Goal: Information Seeking & Learning: Learn about a topic

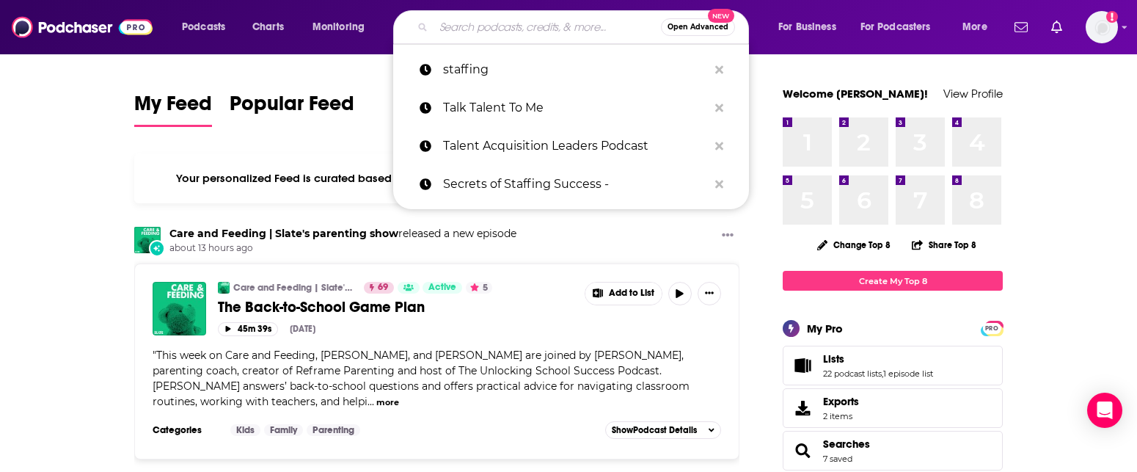
click at [468, 36] on input "Search podcasts, credits, & more..." at bounding box center [546, 26] width 227 height 23
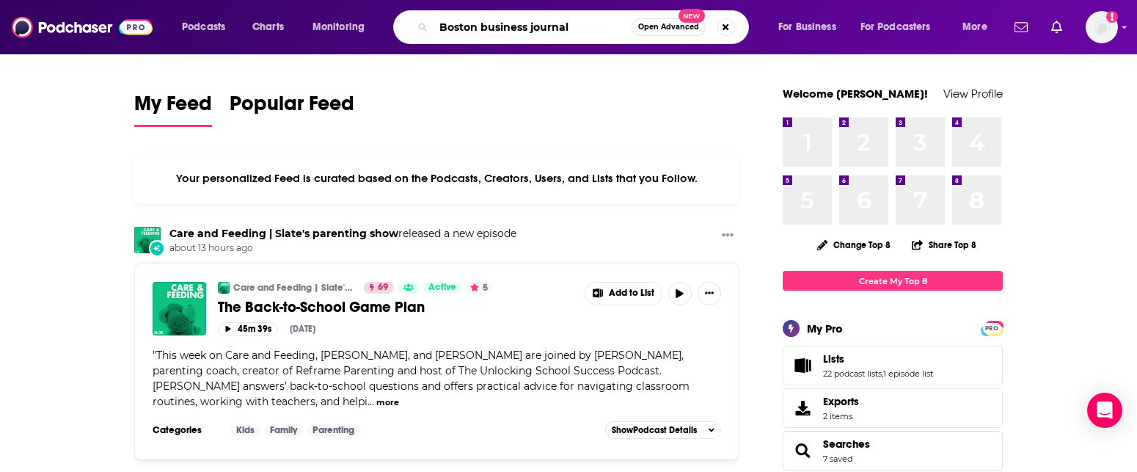
type input "Boston business journal"
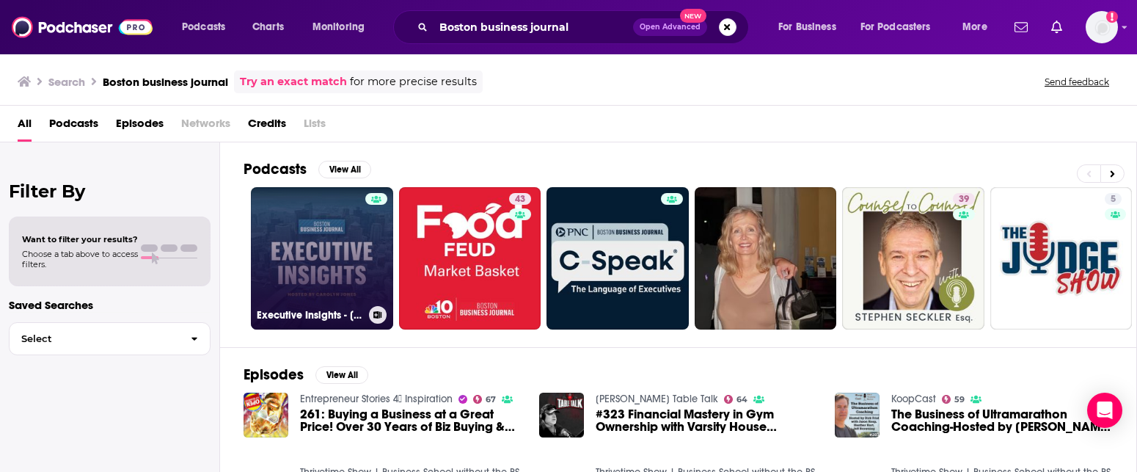
click at [331, 245] on link "Executive Insights - [GEOGRAPHIC_DATA]" at bounding box center [322, 258] width 142 height 142
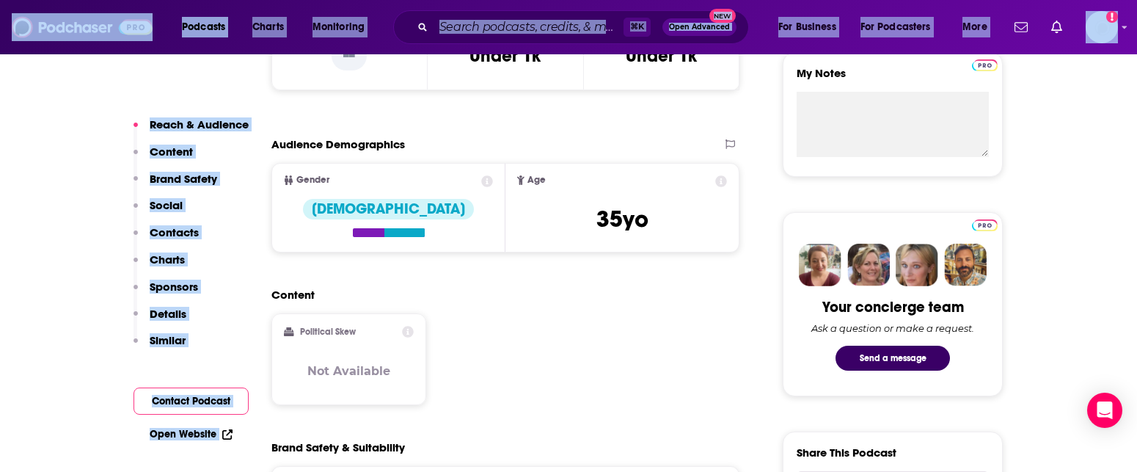
drag, startPoint x: 761, startPoint y: 433, endPoint x: 731, endPoint y: 474, distance: 51.5
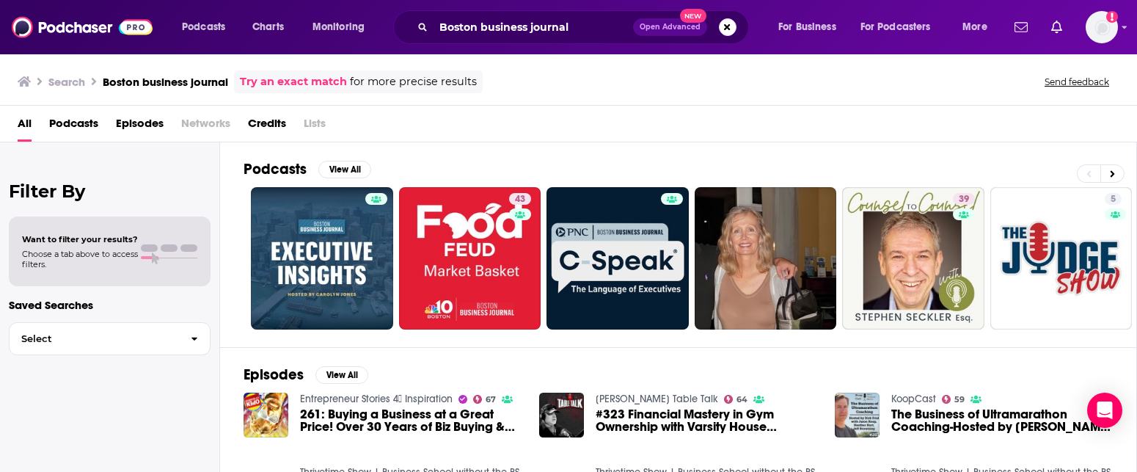
click at [290, 77] on link "Try an exact match" at bounding box center [293, 81] width 107 height 17
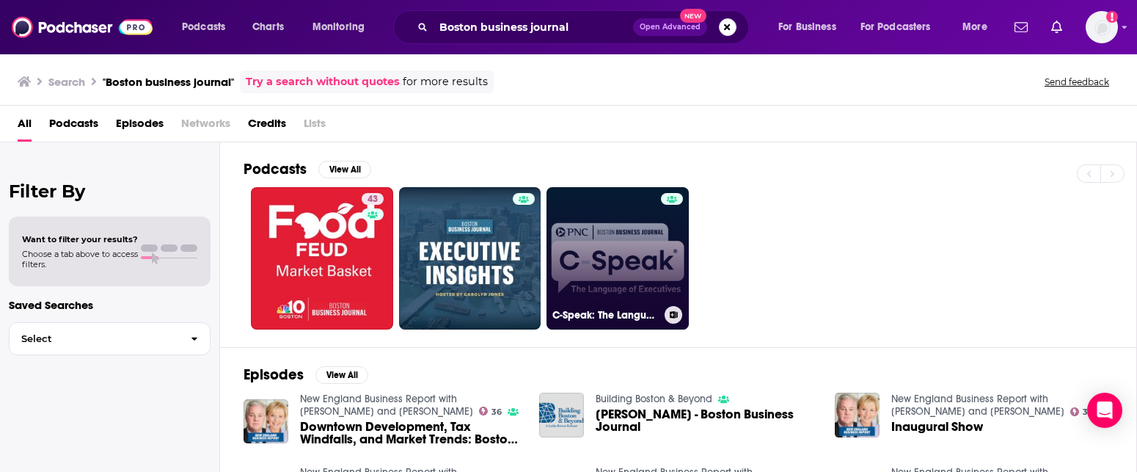
click at [598, 253] on link "C-Speak: The Language of Executives" at bounding box center [617, 258] width 142 height 142
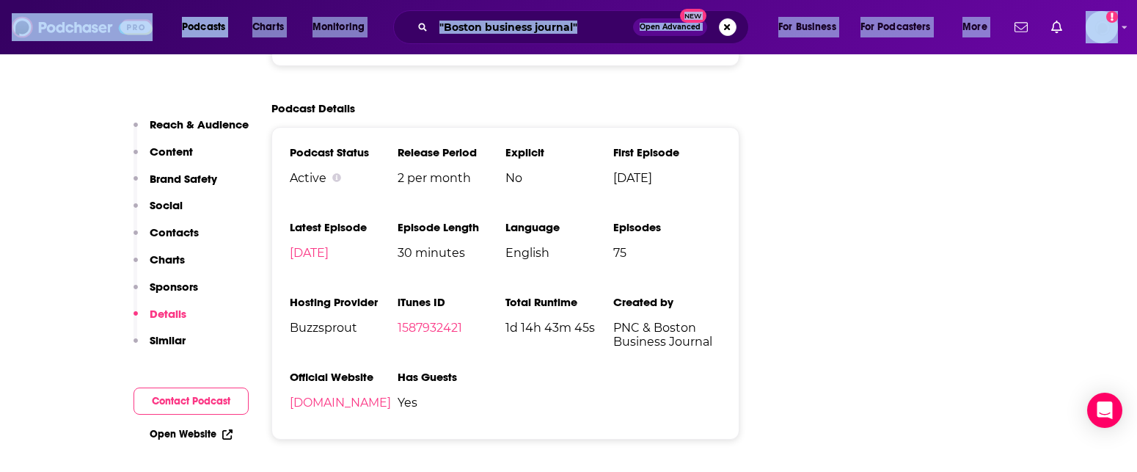
drag, startPoint x: 642, startPoint y: 389, endPoint x: 559, endPoint y: 516, distance: 151.5
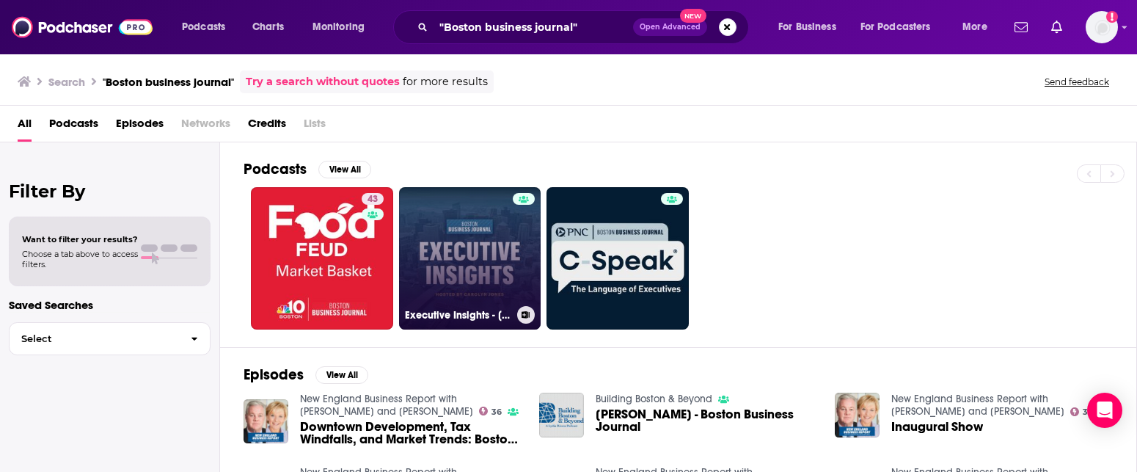
click at [473, 274] on link "Executive Insights - [GEOGRAPHIC_DATA]" at bounding box center [470, 258] width 142 height 142
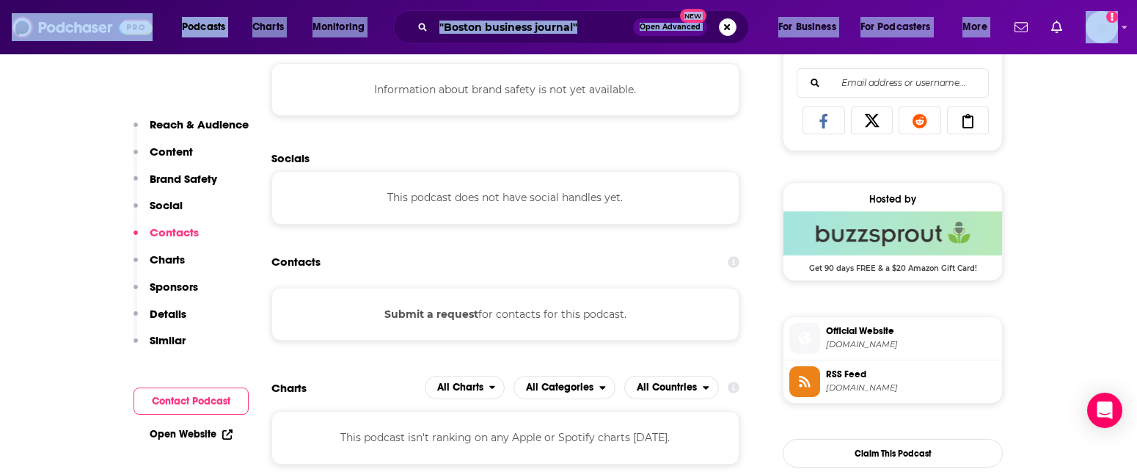
drag, startPoint x: 609, startPoint y: 406, endPoint x: 561, endPoint y: 487, distance: 94.3
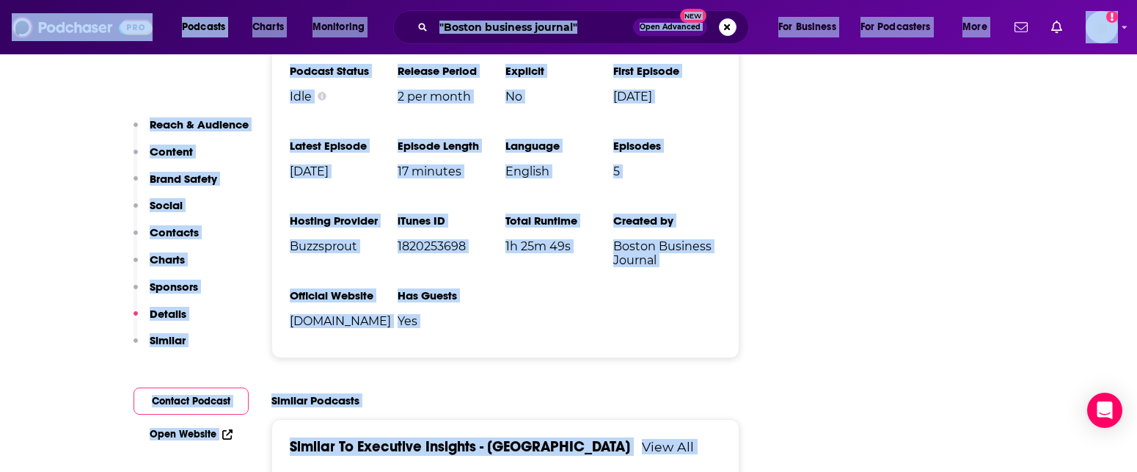
drag, startPoint x: 1065, startPoint y: 358, endPoint x: 975, endPoint y: 474, distance: 147.4
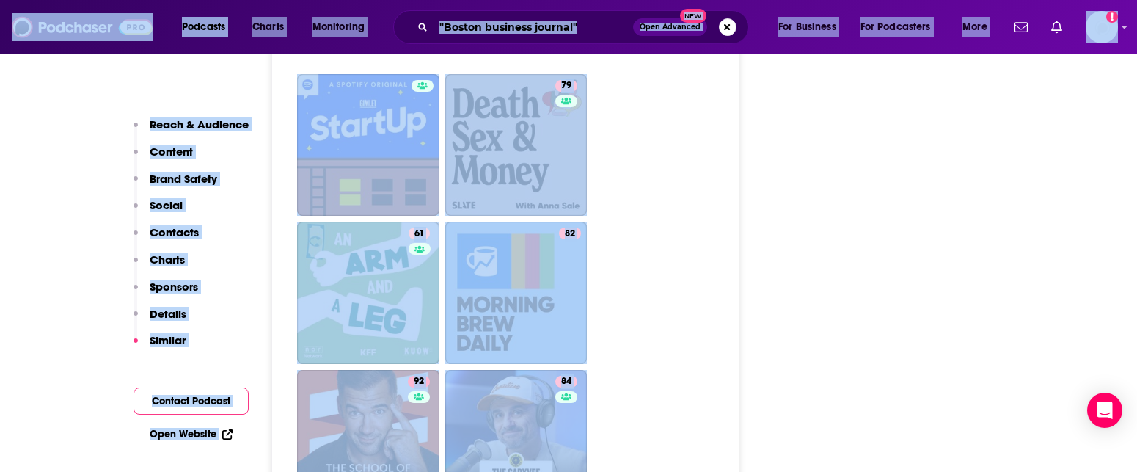
scroll to position [3032, 0]
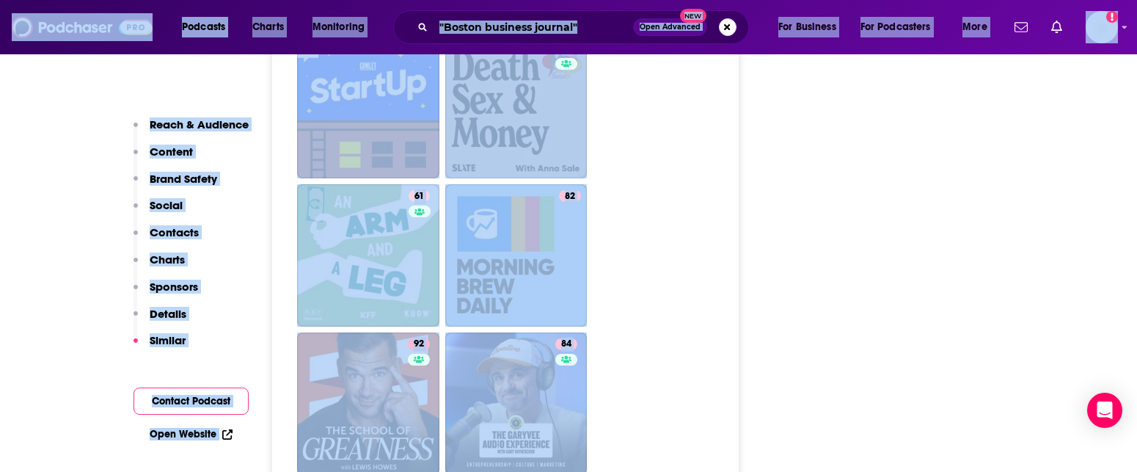
drag, startPoint x: 126, startPoint y: 15, endPoint x: 178, endPoint y: 91, distance: 92.3
click at [178, 85] on div "Reach & Audience Content Brand Safety Social Contacts Charts Sponsors Details S…" at bounding box center [191, 94] width 114 height 5407
click at [100, 28] on img at bounding box center [82, 27] width 141 height 28
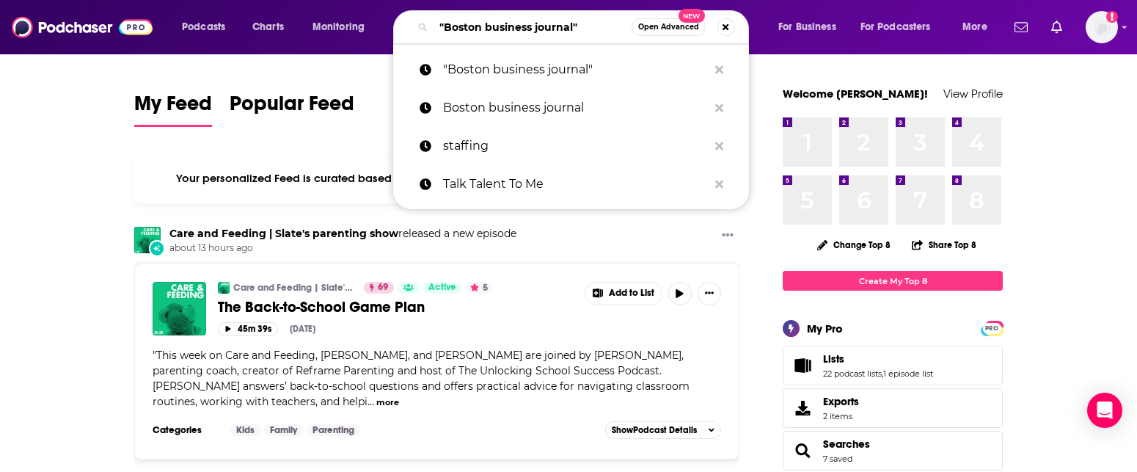
drag, startPoint x: 581, startPoint y: 31, endPoint x: 402, endPoint y: 20, distance: 179.3
click at [402, 20] on div ""Boston business journal" Open Advanced New" at bounding box center [571, 27] width 356 height 34
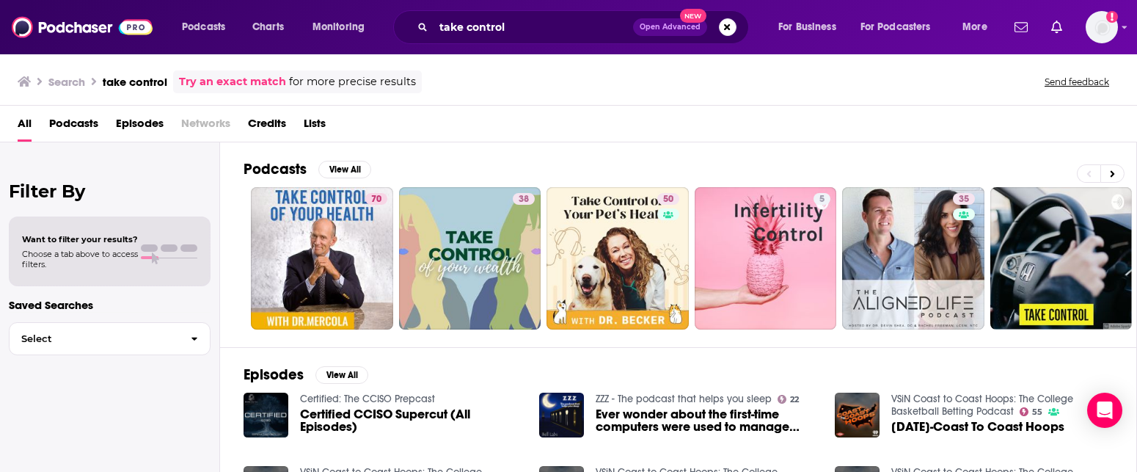
click at [37, 29] on img at bounding box center [82, 27] width 141 height 28
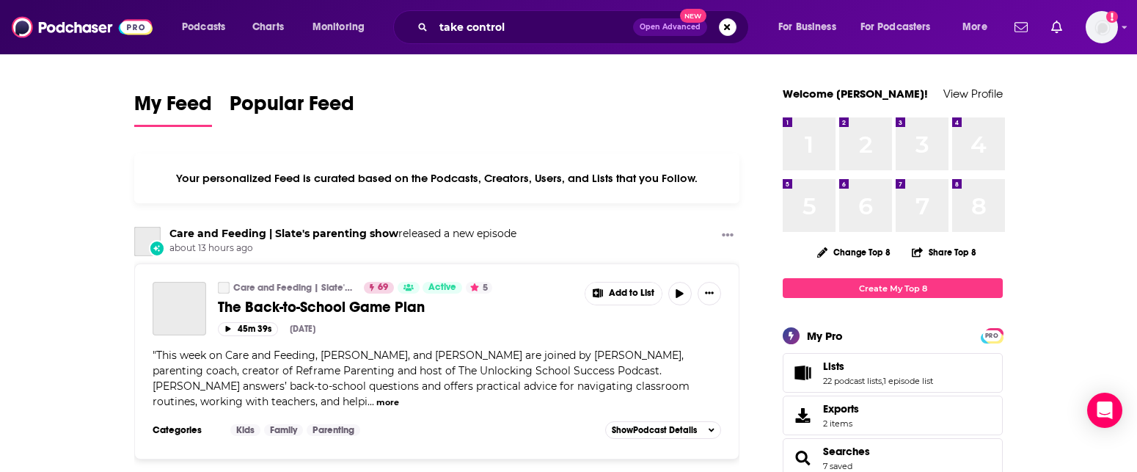
type input ""Boston business journal""
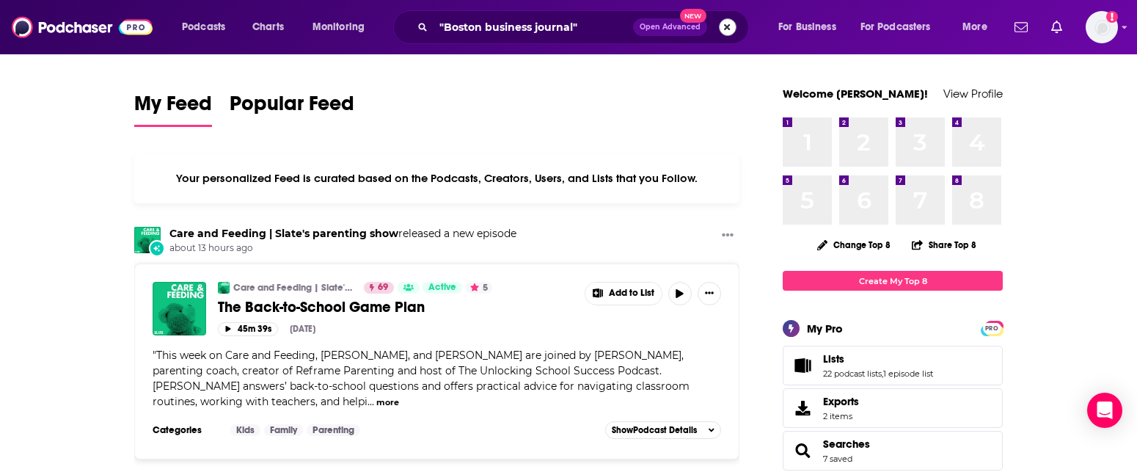
click at [723, 23] on button "Search podcasts, credits, & more..." at bounding box center [728, 27] width 18 height 18
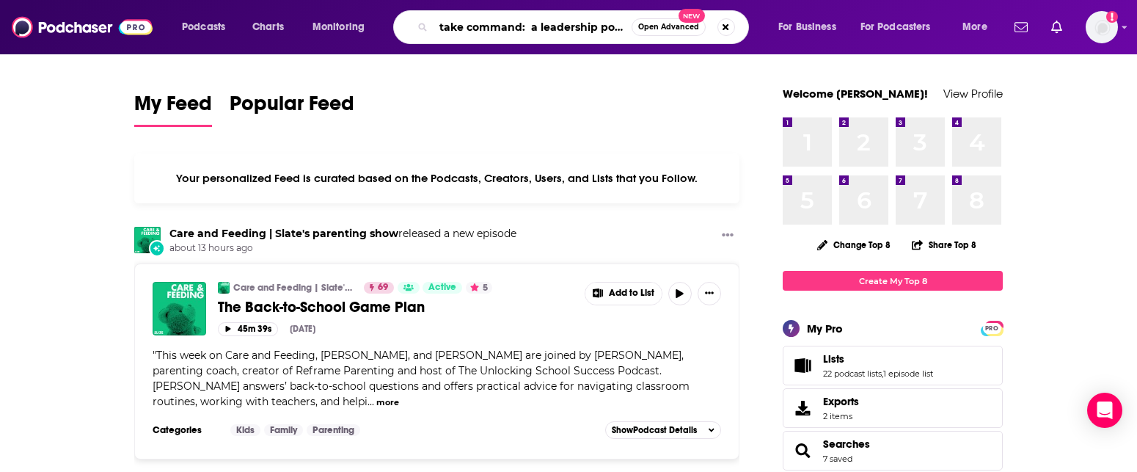
type input "take command: a leadership podcast"
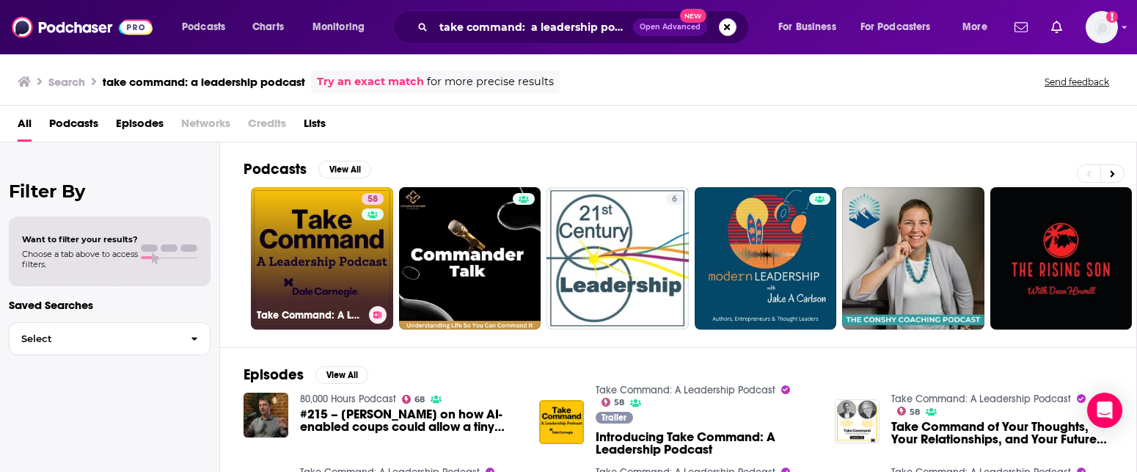
click at [355, 280] on link "58 Take Command: A Leadership Podcast" at bounding box center [322, 258] width 142 height 142
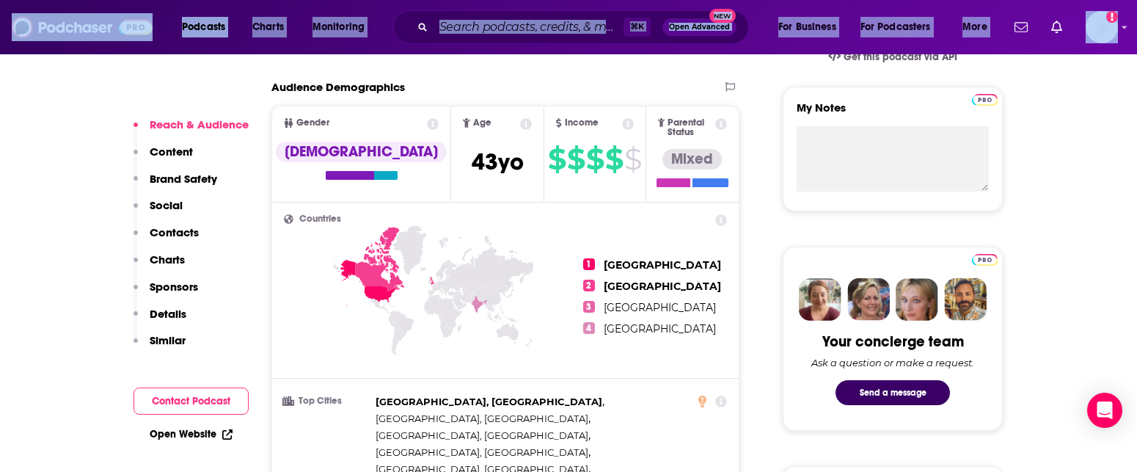
drag, startPoint x: 680, startPoint y: 402, endPoint x: 641, endPoint y: 473, distance: 81.4
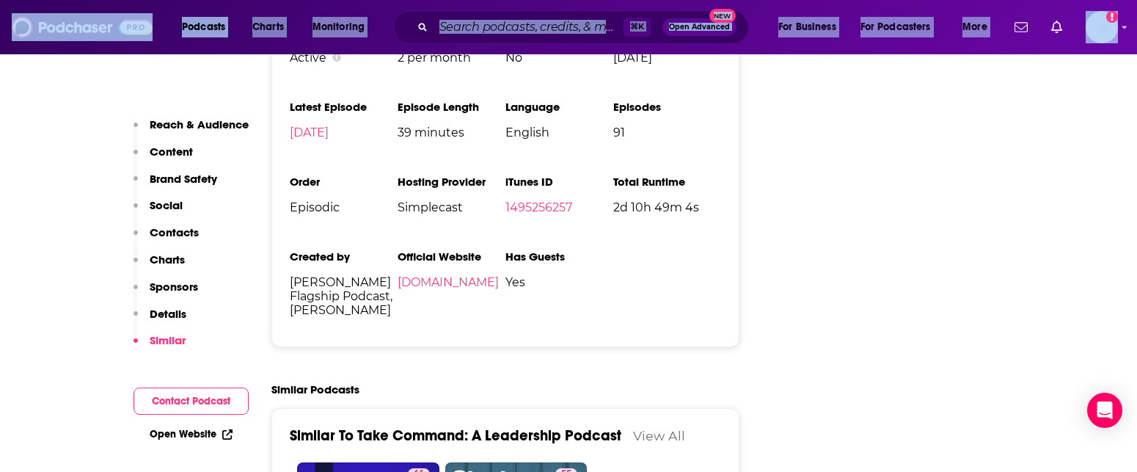
scroll to position [2638, 0]
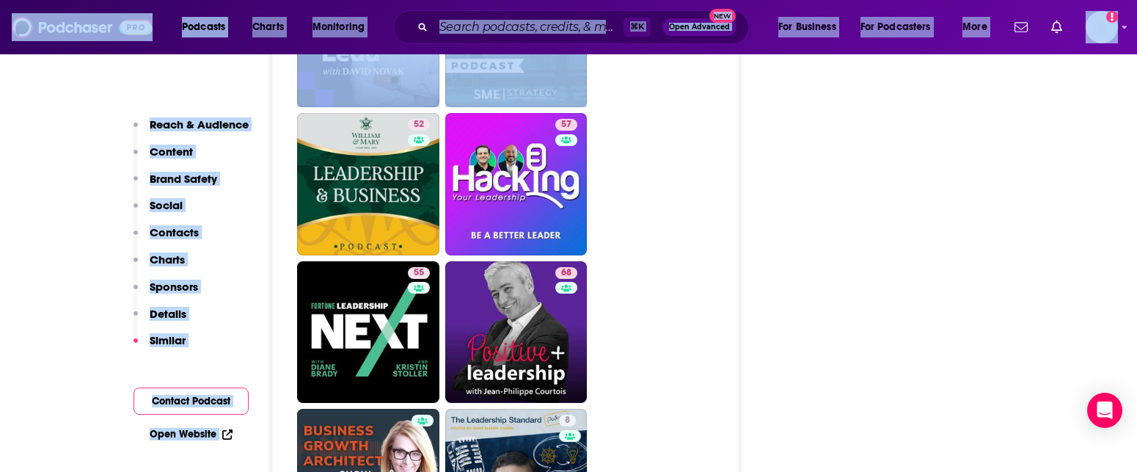
drag, startPoint x: 712, startPoint y: 411, endPoint x: 683, endPoint y: 441, distance: 42.0
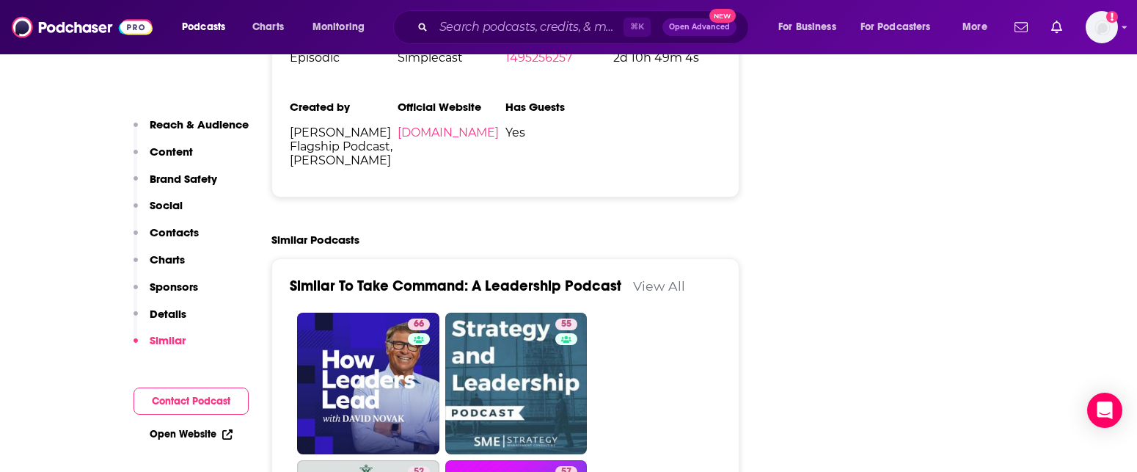
scroll to position [2757, 0]
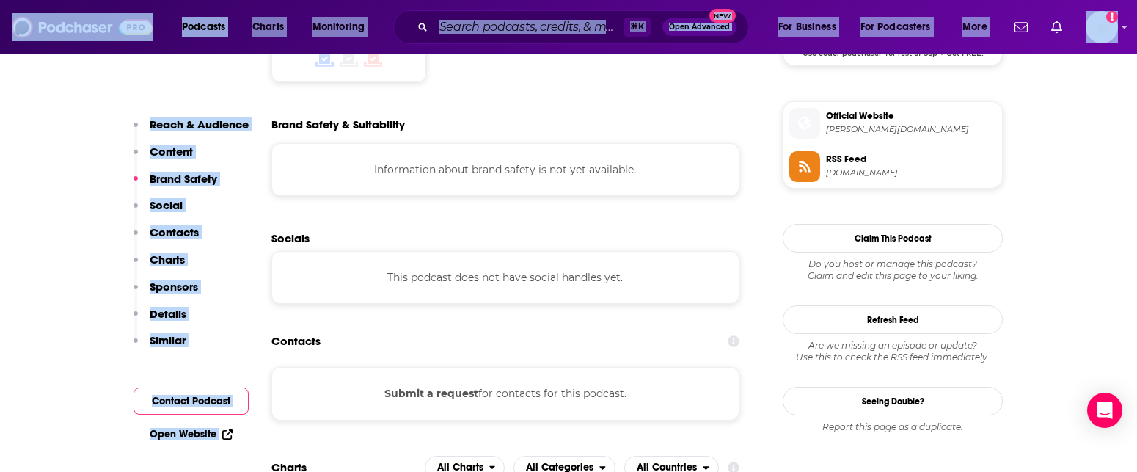
drag, startPoint x: 532, startPoint y: 431, endPoint x: 494, endPoint y: 510, distance: 87.2
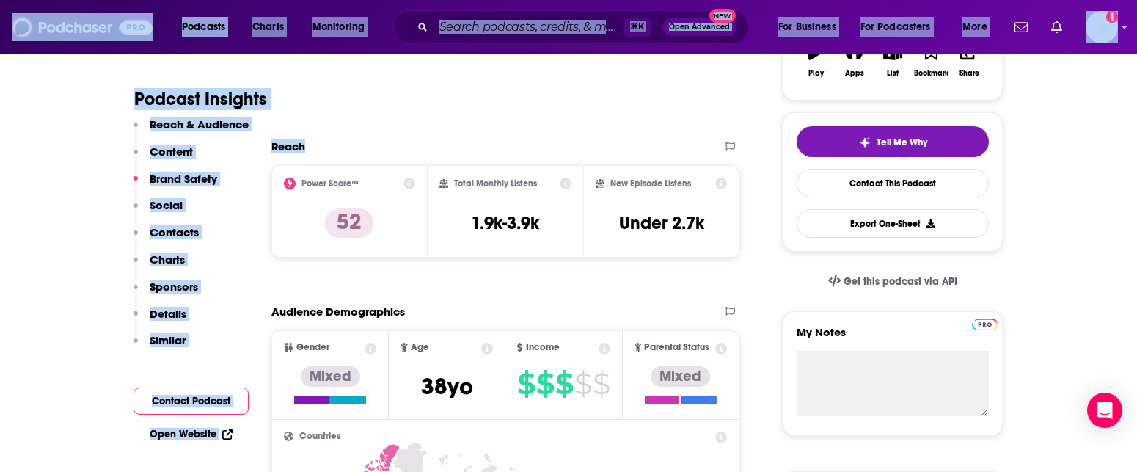
scroll to position [278, 0]
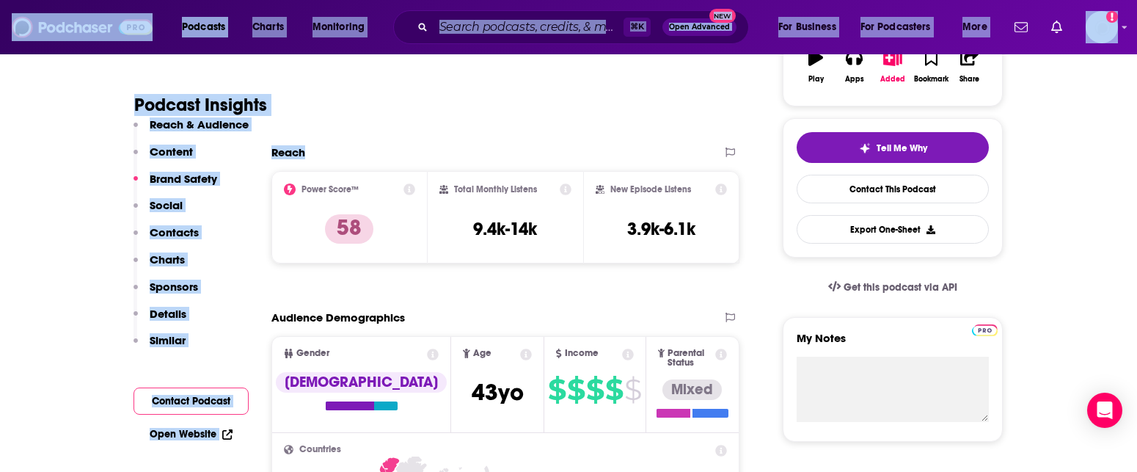
type input "[URL][DOMAIN_NAME]"
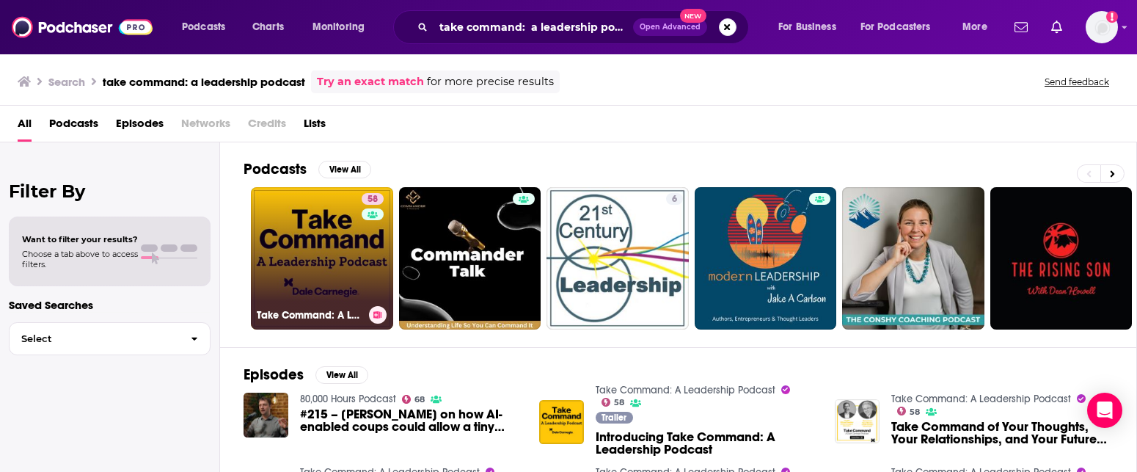
click at [338, 242] on link "58 Take Command: A Leadership Podcast" at bounding box center [322, 258] width 142 height 142
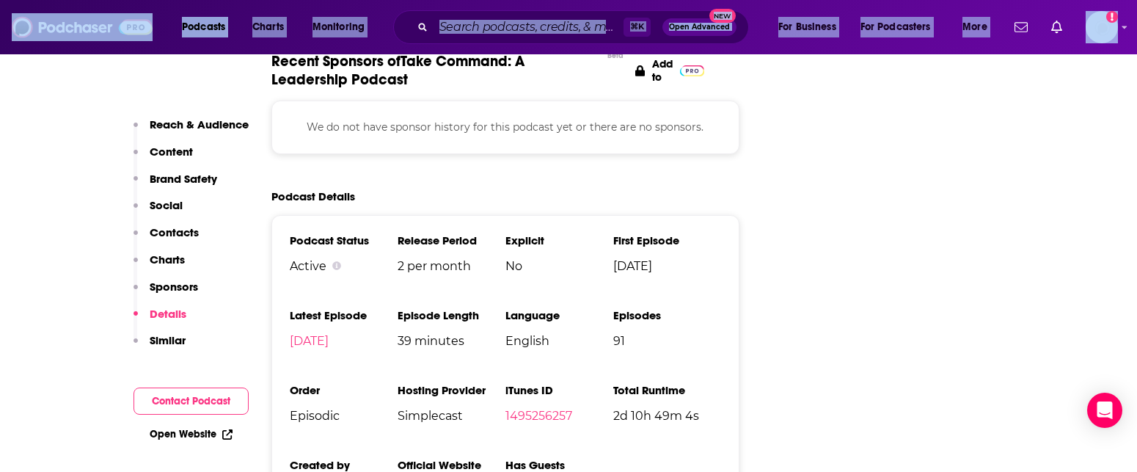
scroll to position [2575, 0]
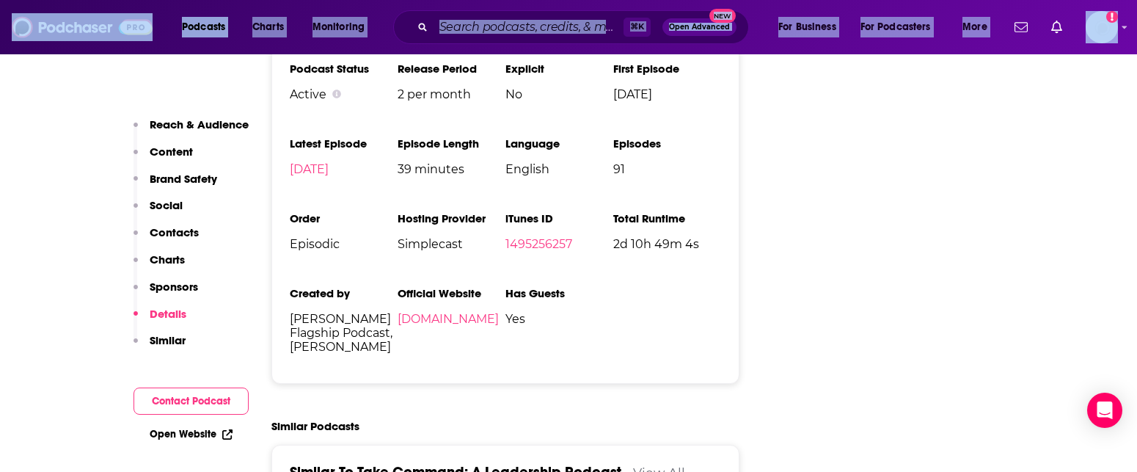
drag, startPoint x: 530, startPoint y: 403, endPoint x: 446, endPoint y: 528, distance: 150.5
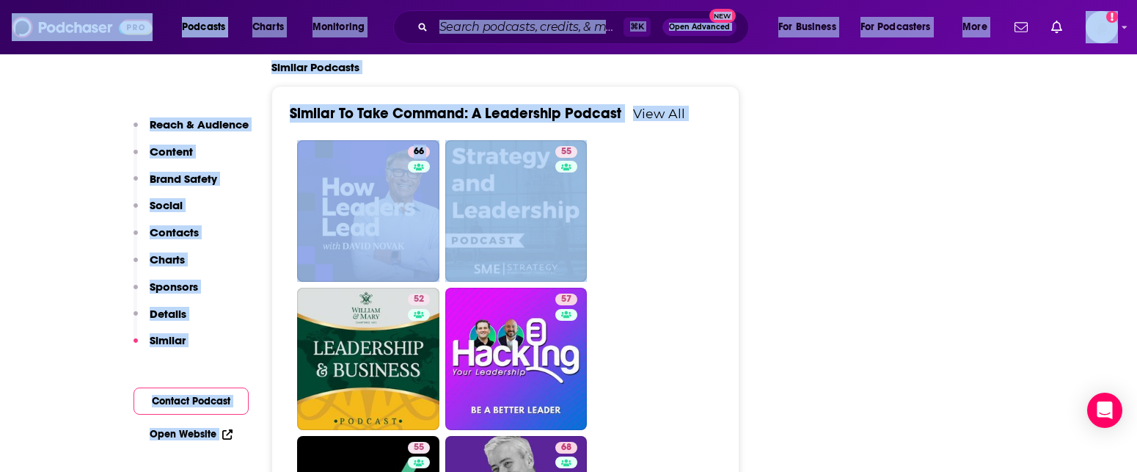
scroll to position [2967, 0]
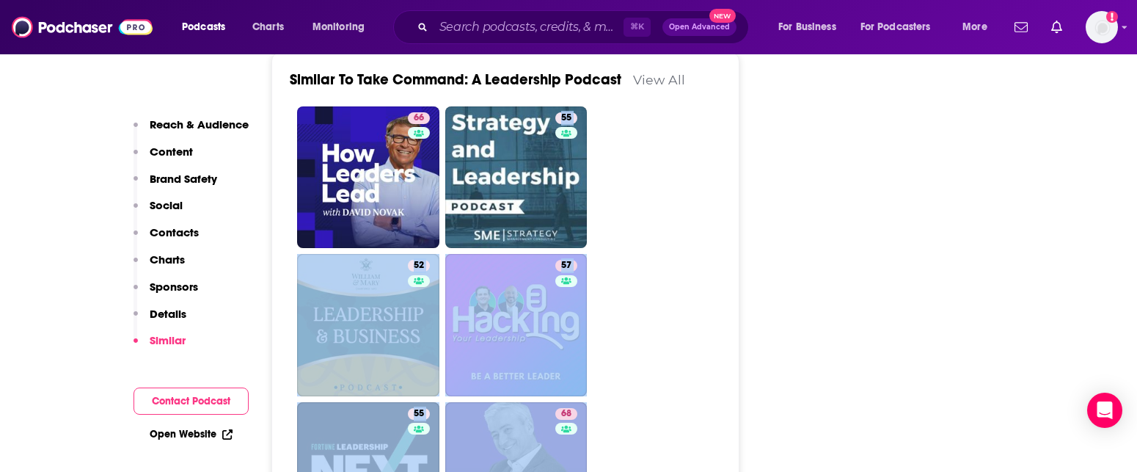
drag, startPoint x: 738, startPoint y: 439, endPoint x: 698, endPoint y: 425, distance: 42.4
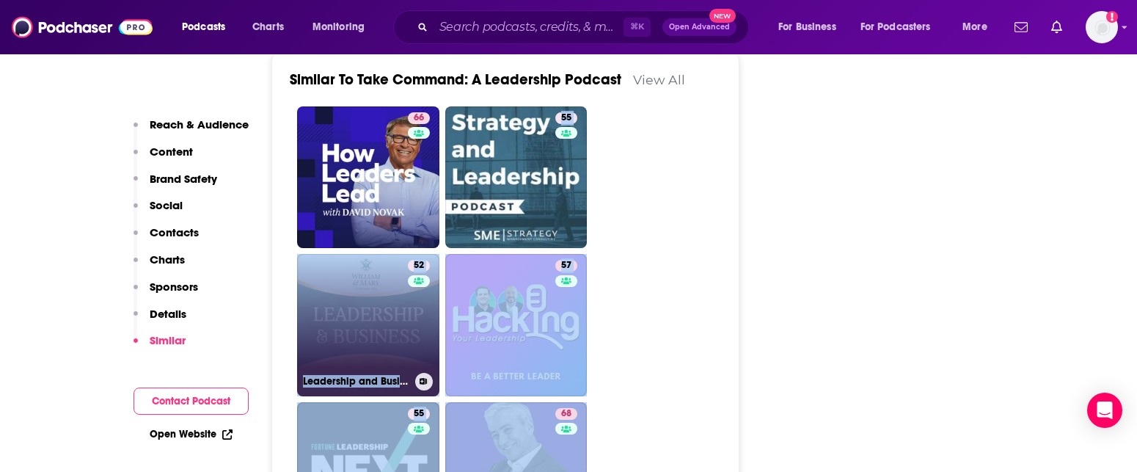
click at [380, 254] on link "52 Leadership and Business" at bounding box center [368, 325] width 142 height 142
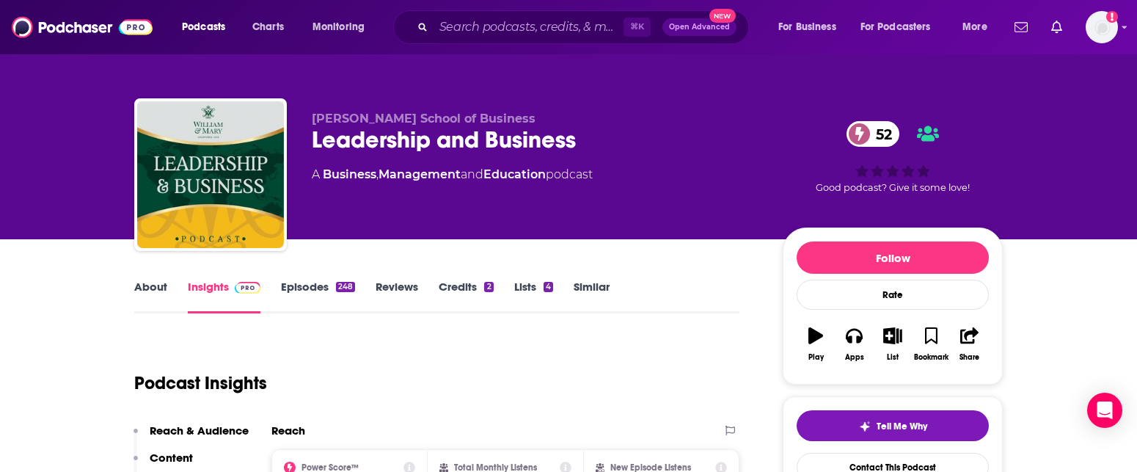
type input "[URL][DOMAIN_NAME]"
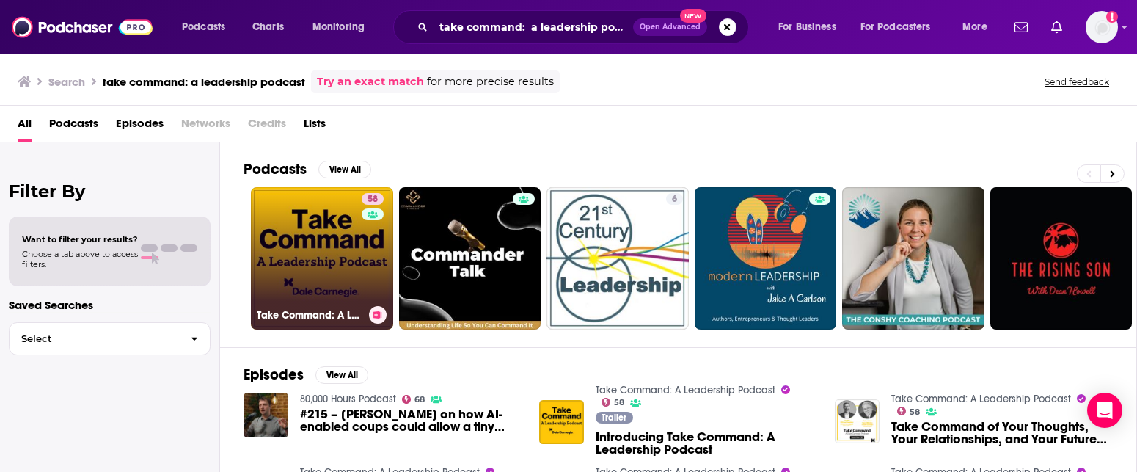
click at [313, 293] on link "58 Take Command: A Leadership Podcast" at bounding box center [322, 258] width 142 height 142
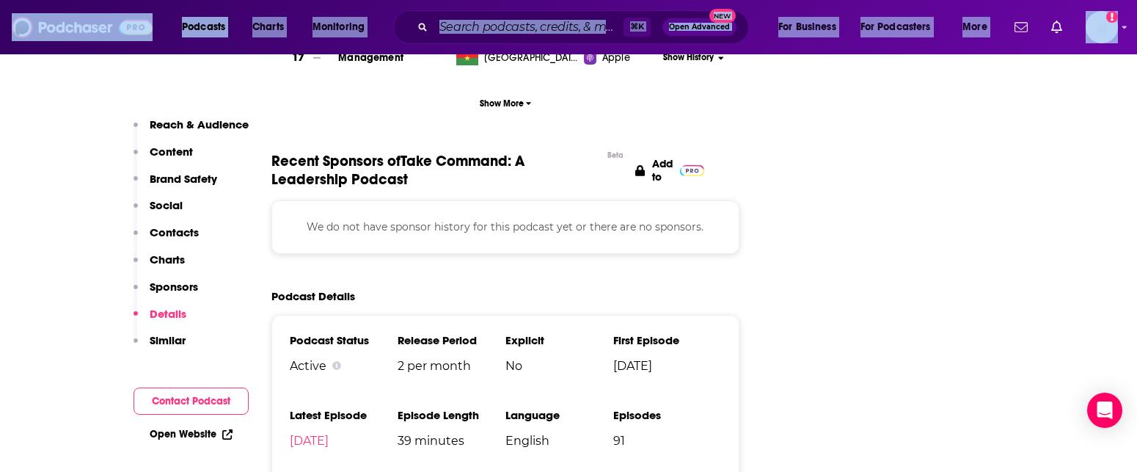
scroll to position [2440, 0]
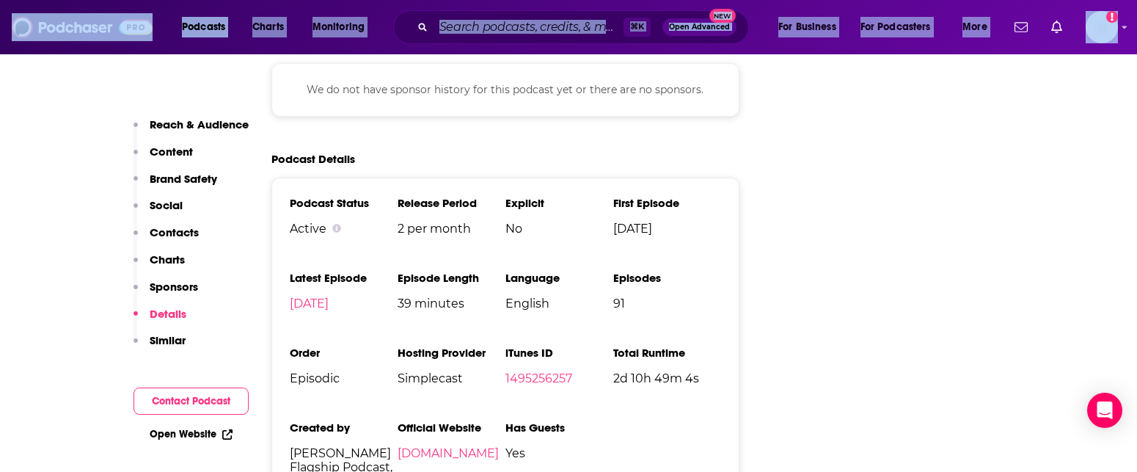
drag, startPoint x: 504, startPoint y: 397, endPoint x: 430, endPoint y: 513, distance: 137.1
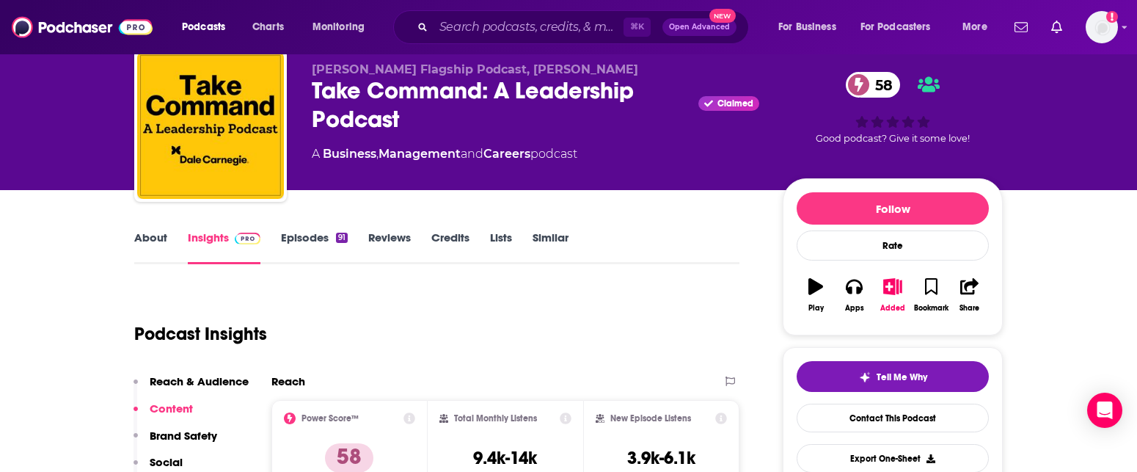
scroll to position [41, 0]
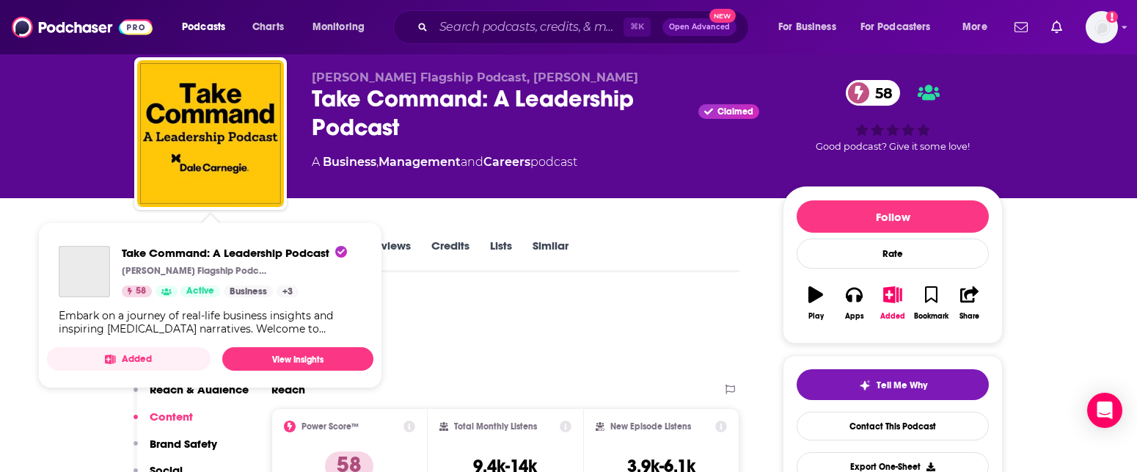
click at [204, 135] on img "Take Command: A Leadership Podcast" at bounding box center [210, 133] width 147 height 147
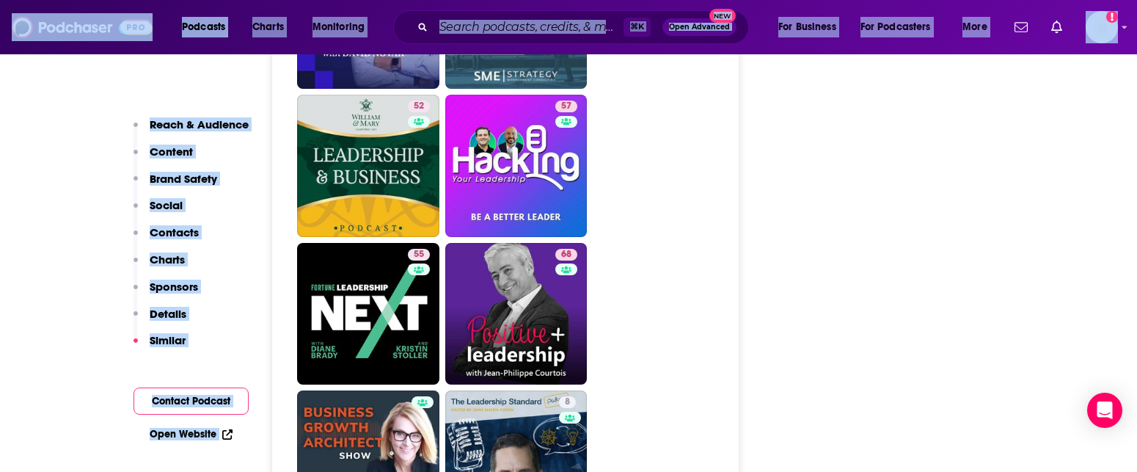
drag, startPoint x: 749, startPoint y: 461, endPoint x: 682, endPoint y: 499, distance: 77.5
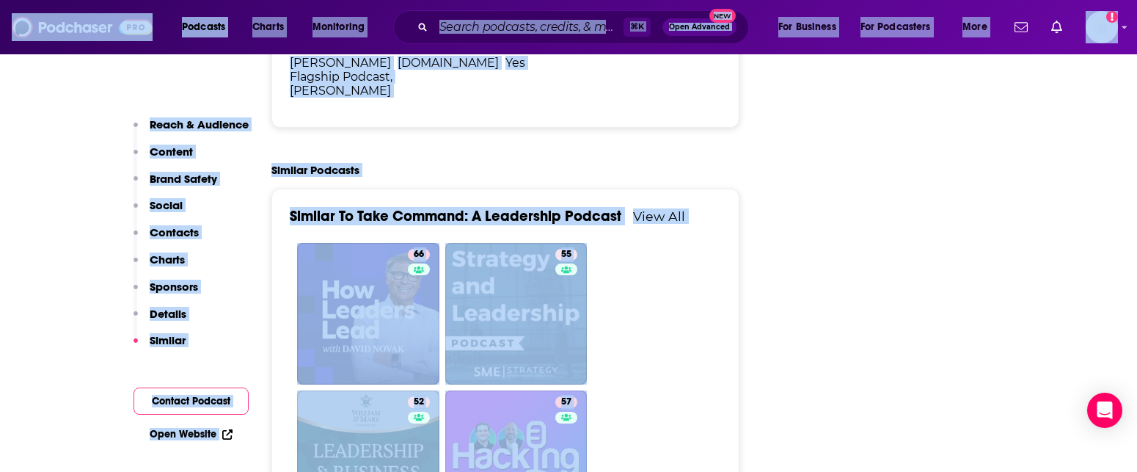
drag, startPoint x: 690, startPoint y: 163, endPoint x: 657, endPoint y: -12, distance: 178.3
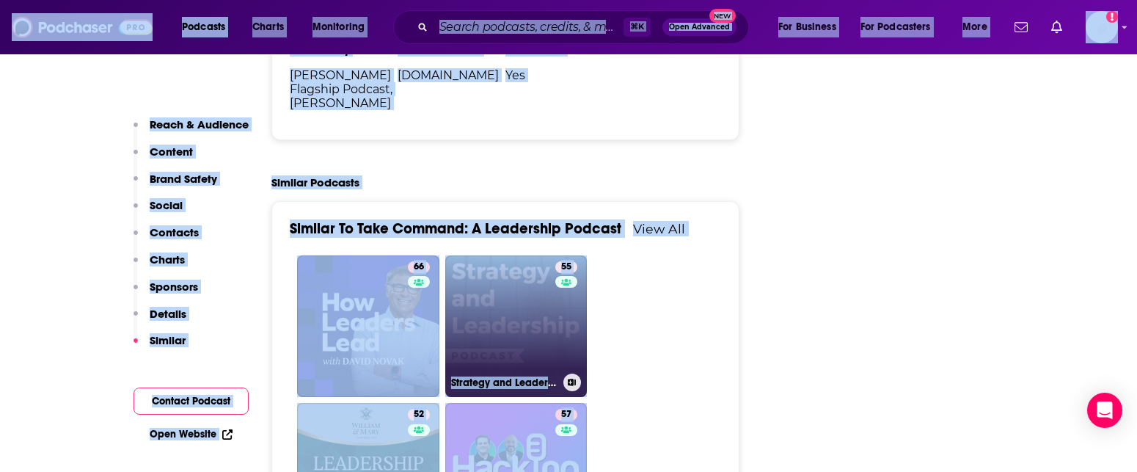
click at [502, 255] on link "55 Strategy and Leadership Podcast" at bounding box center [516, 326] width 142 height 142
type input "[URL][DOMAIN_NAME]"
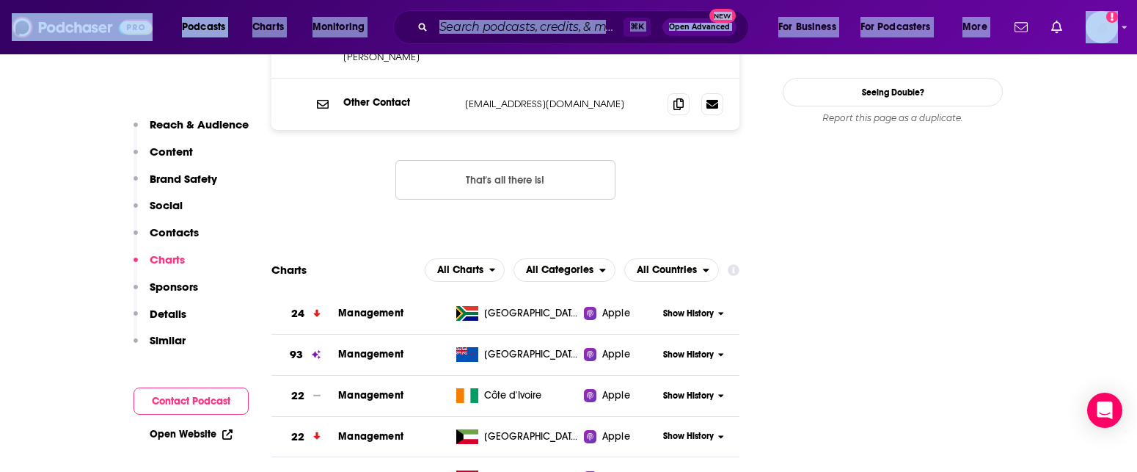
scroll to position [1794, 0]
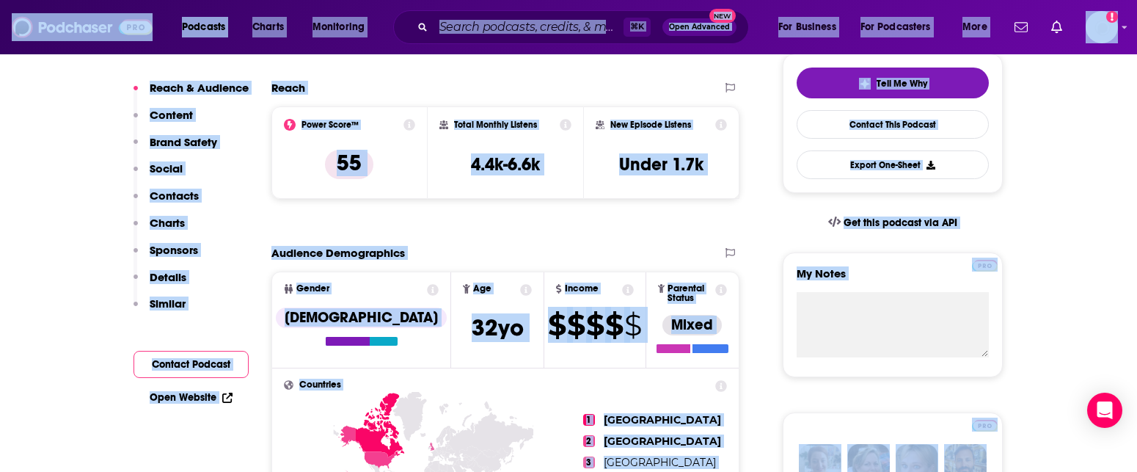
scroll to position [0, 0]
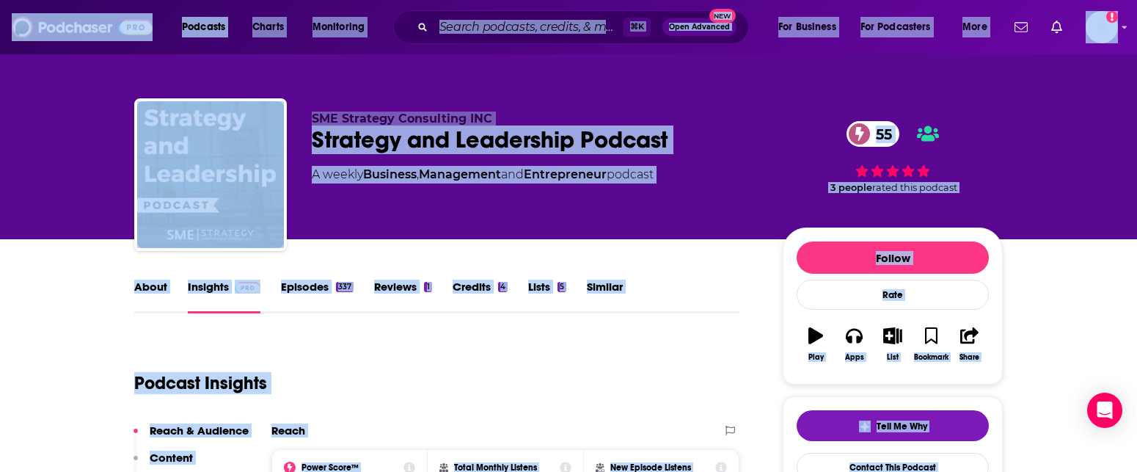
drag, startPoint x: 799, startPoint y: 105, endPoint x: 744, endPoint y: -31, distance: 146.4
click at [744, 0] on html "Podcasts Charts Monitoring ⌘ K Open Advanced New For Business For Podcasters Mo…" at bounding box center [568, 236] width 1137 height 472
click at [678, 146] on div "Strategy and Leadership Podcast 55" at bounding box center [535, 139] width 447 height 29
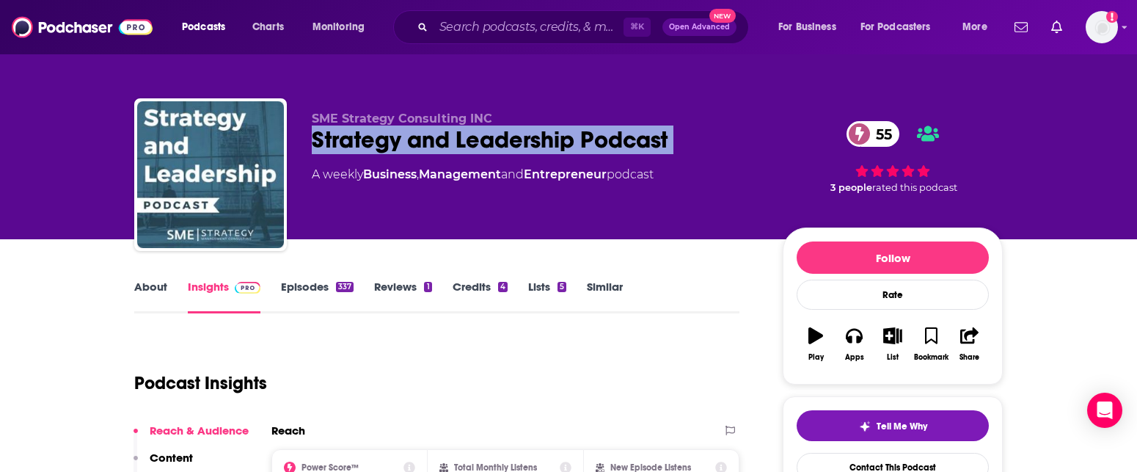
drag, startPoint x: 678, startPoint y: 146, endPoint x: 307, endPoint y: 133, distance: 371.3
click at [307, 133] on div "SME Strategy Consulting INC Strategy and Leadership Podcast 55 A weekly Busines…" at bounding box center [568, 177] width 868 height 158
copy div "Strategy and Leadership Podcast 55"
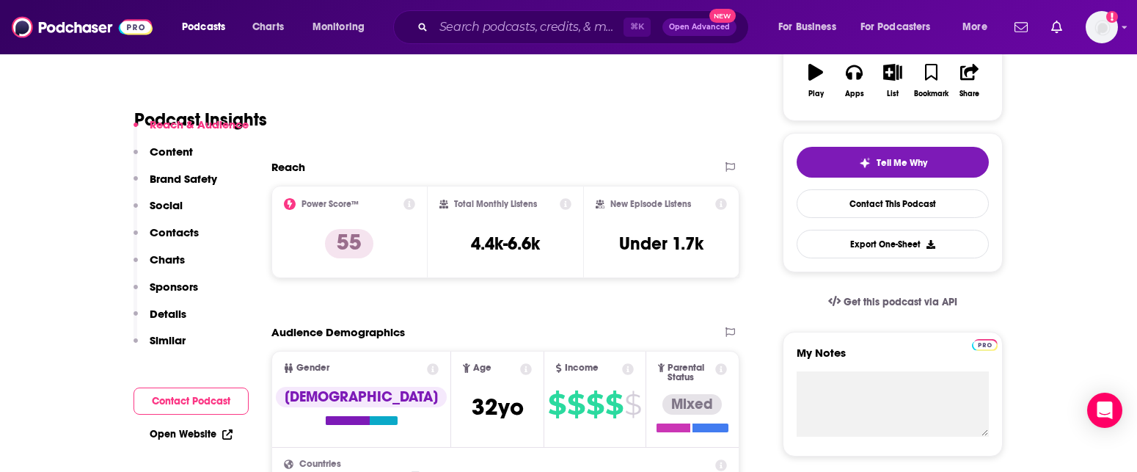
scroll to position [299, 0]
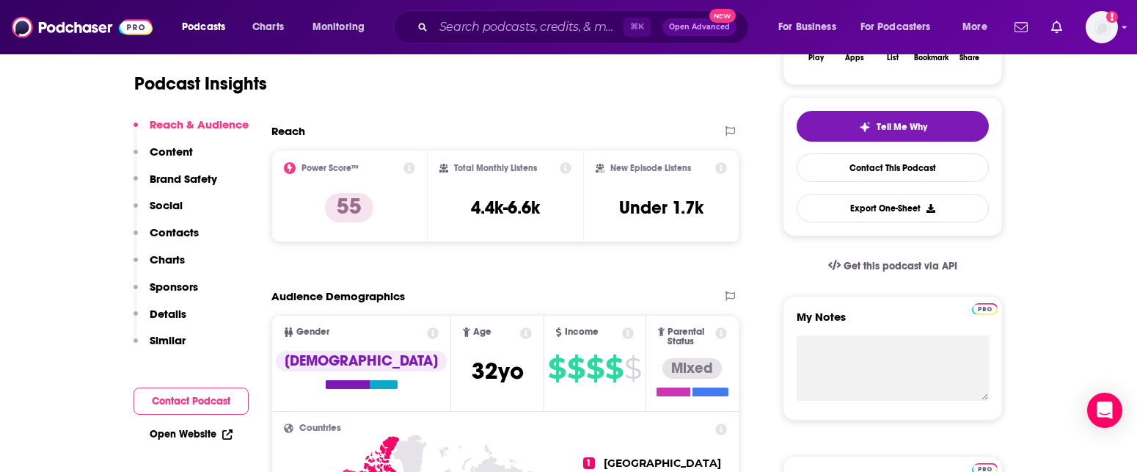
drag, startPoint x: 115, startPoint y: 107, endPoint x: 113, endPoint y: 87, distance: 19.9
